Goal: Transaction & Acquisition: Purchase product/service

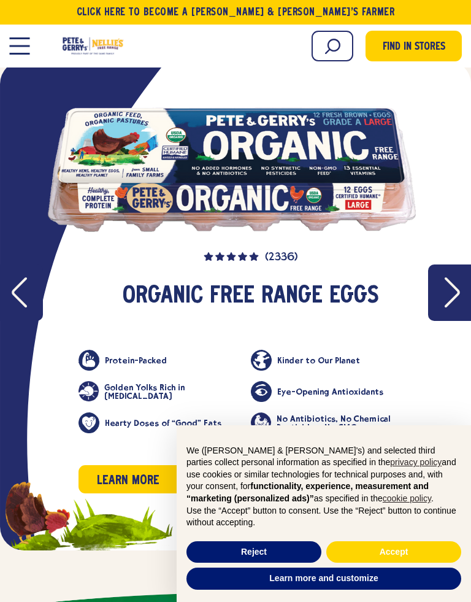
scroll to position [1444, 0]
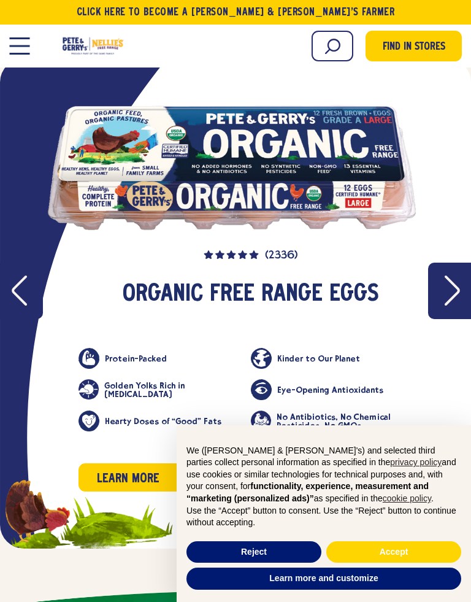
click at [466, 263] on button "Next" at bounding box center [449, 291] width 43 height 56
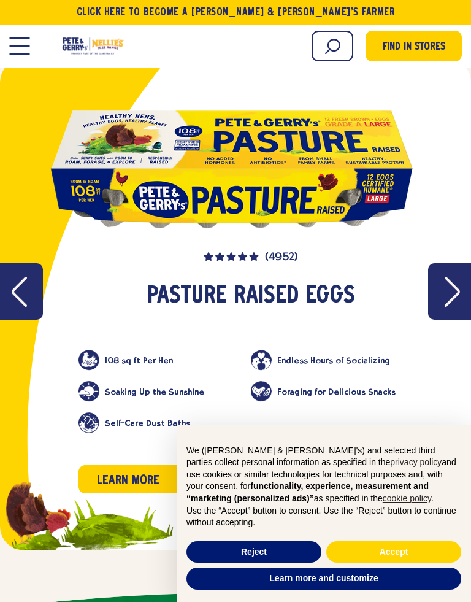
click at [458, 277] on icon "Next" at bounding box center [451, 292] width 15 height 30
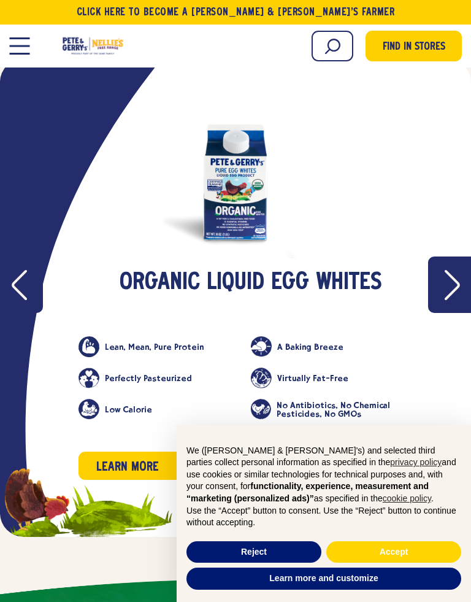
click at [453, 270] on icon "Next" at bounding box center [451, 285] width 15 height 30
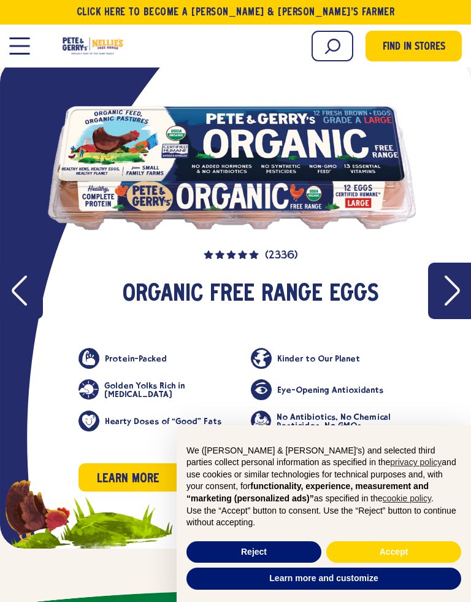
click at [393, 557] on button "Accept" at bounding box center [393, 552] width 135 height 22
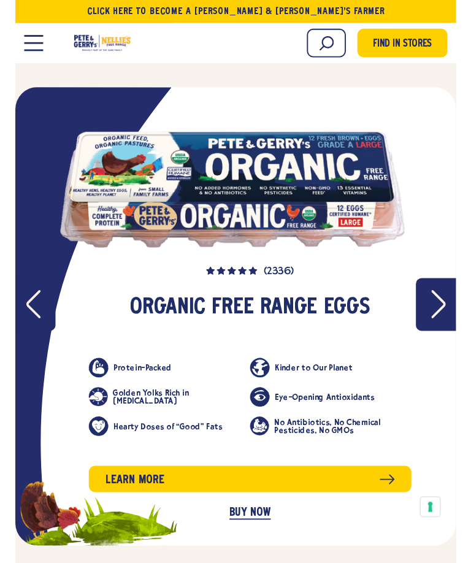
scroll to position [1408, 0]
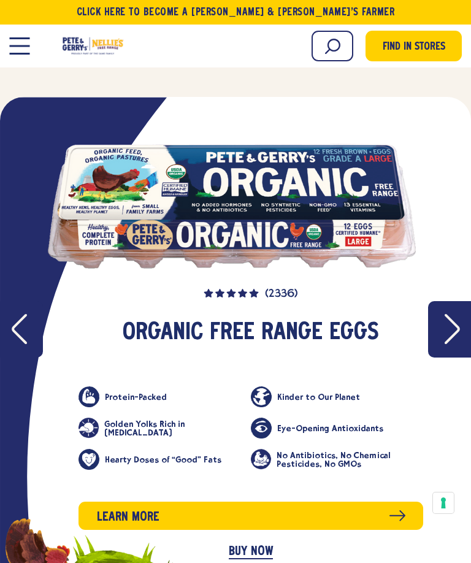
click at [253, 545] on link "BUY NOW" at bounding box center [251, 552] width 44 height 14
